Goal: Navigation & Orientation: Go to known website

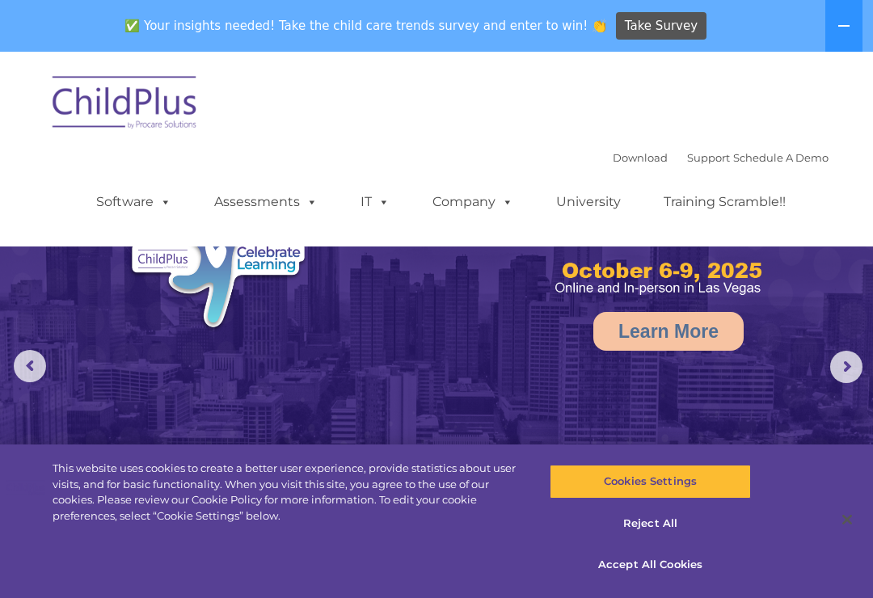
select select "MEDIUM"
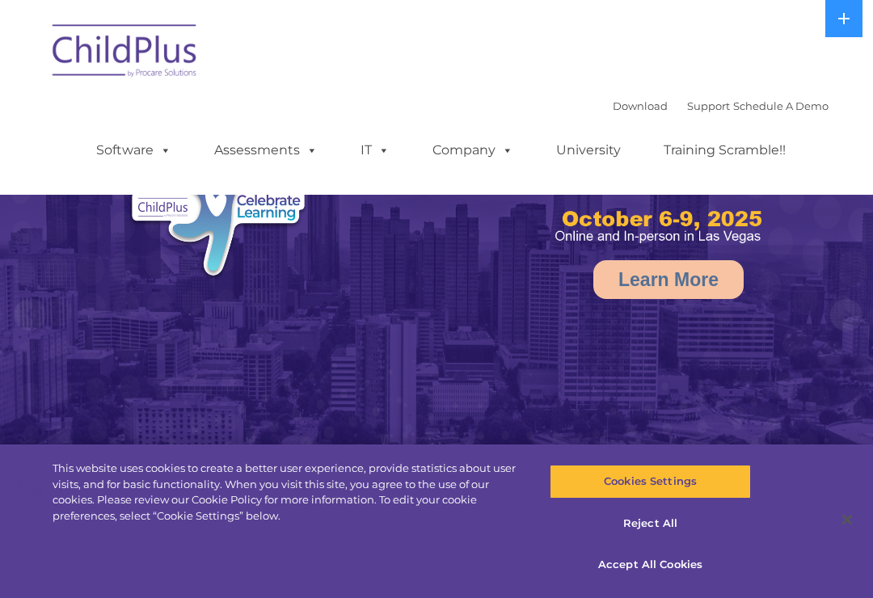
select select "MEDIUM"
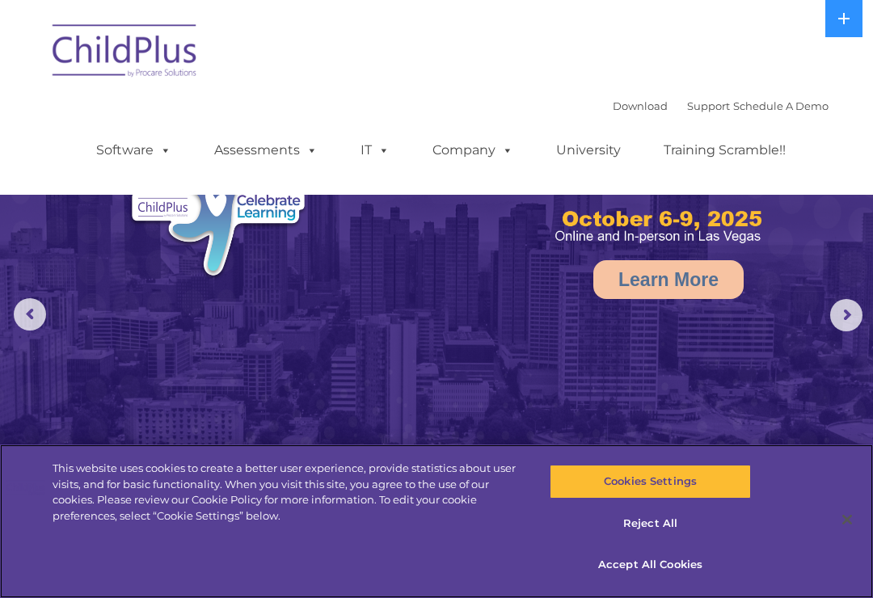
click at [688, 566] on button "Accept All Cookies" at bounding box center [650, 565] width 201 height 34
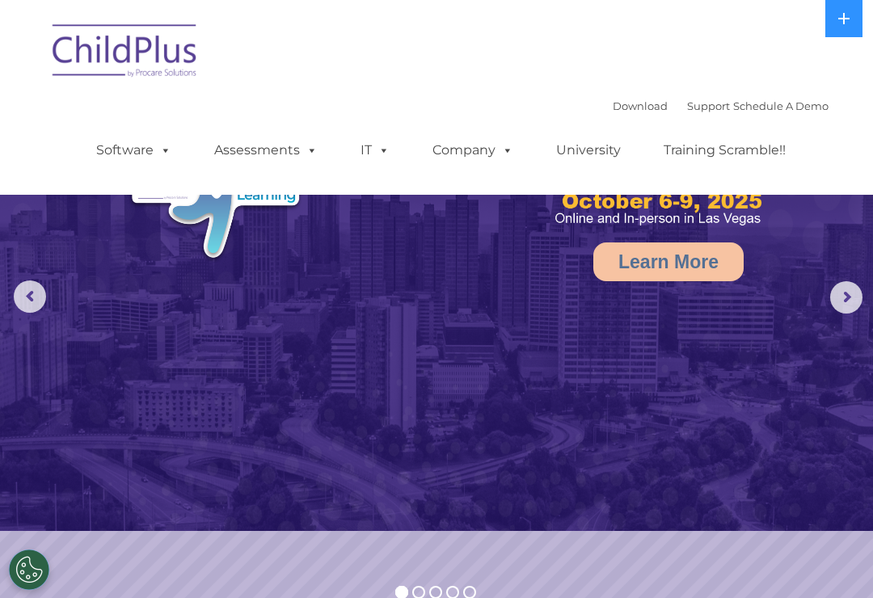
scroll to position [73, 0]
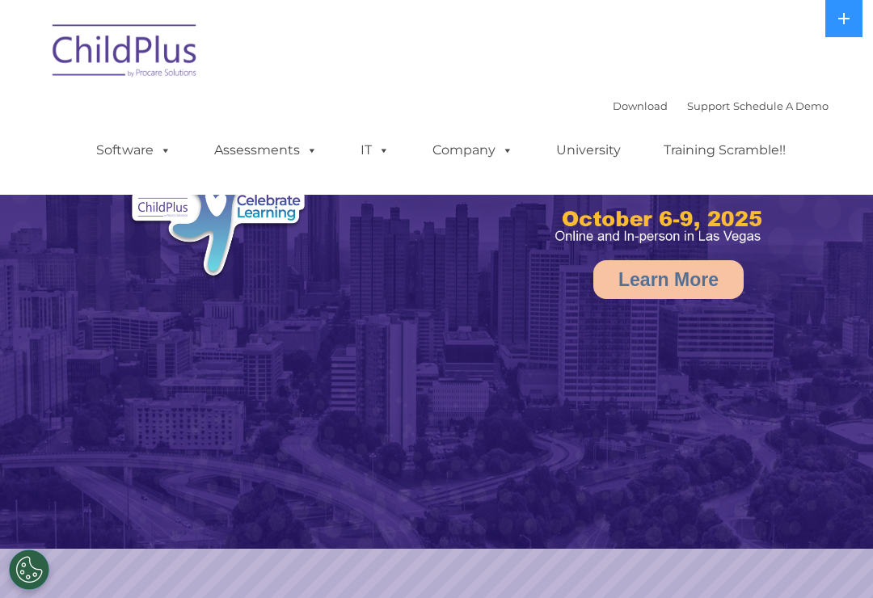
select select "MEDIUM"
click at [841, 22] on icon at bounding box center [844, 18] width 13 height 13
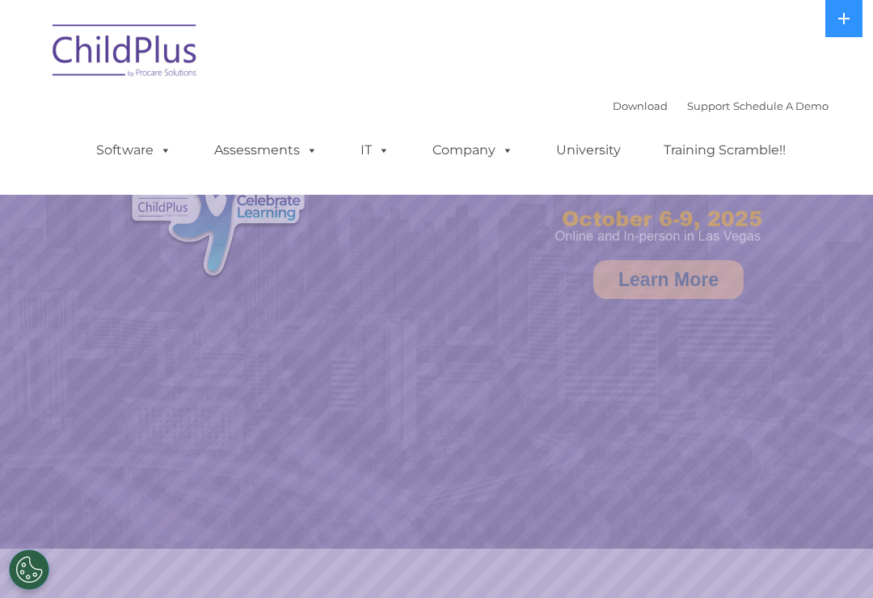
select select "MEDIUM"
